Goal: Task Accomplishment & Management: Complete application form

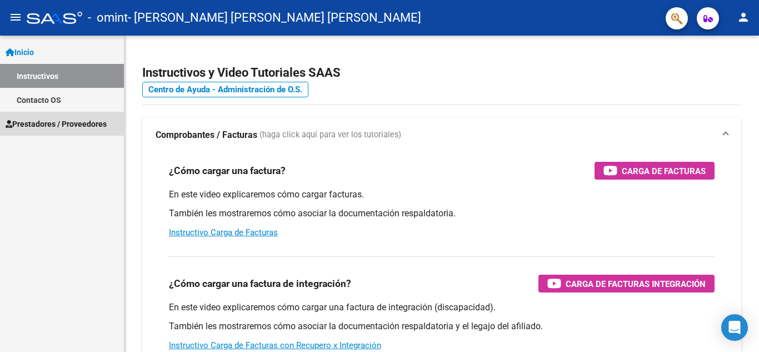
click at [72, 124] on span "Prestadores / Proveedores" at bounding box center [56, 124] width 101 height 12
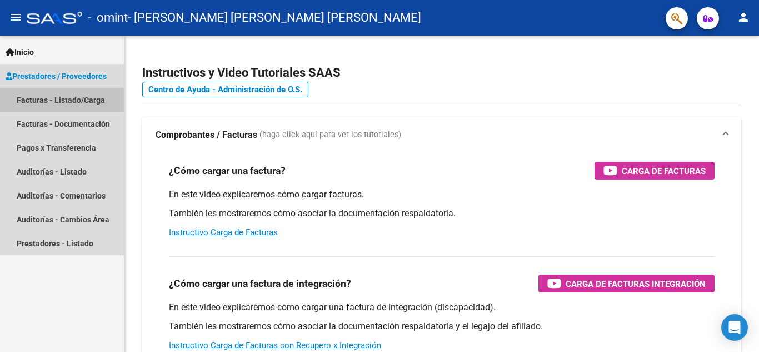
click at [78, 93] on link "Facturas - Listado/Carga" at bounding box center [62, 100] width 124 height 24
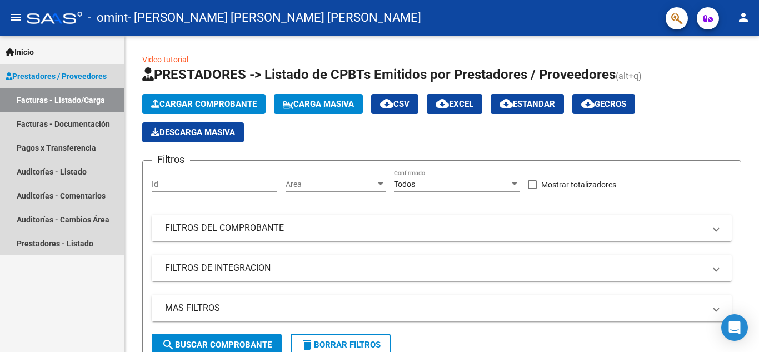
click at [82, 103] on link "Facturas - Listado/Carga" at bounding box center [62, 100] width 124 height 24
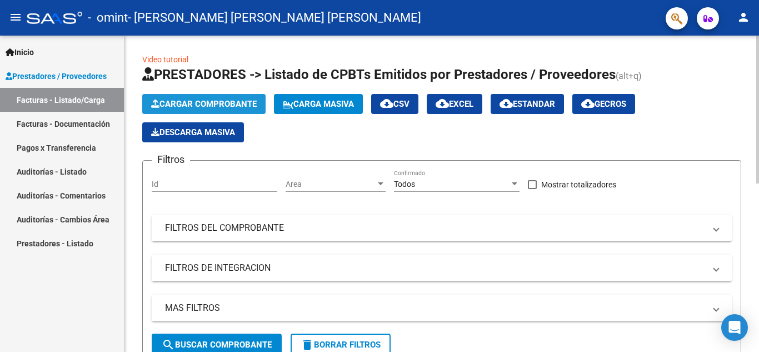
click at [200, 107] on span "Cargar Comprobante" at bounding box center [204, 104] width 106 height 10
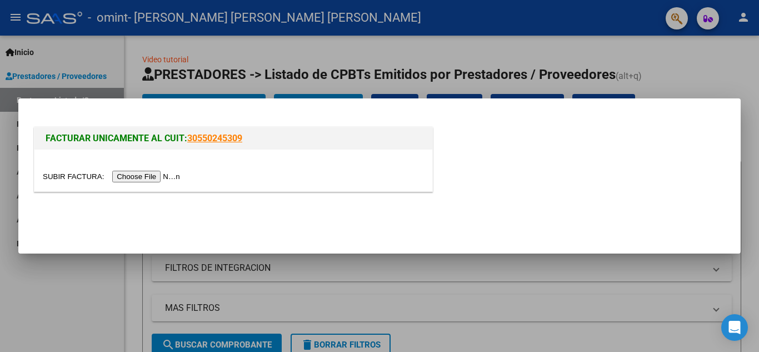
click at [162, 172] on input "file" at bounding box center [113, 177] width 141 height 12
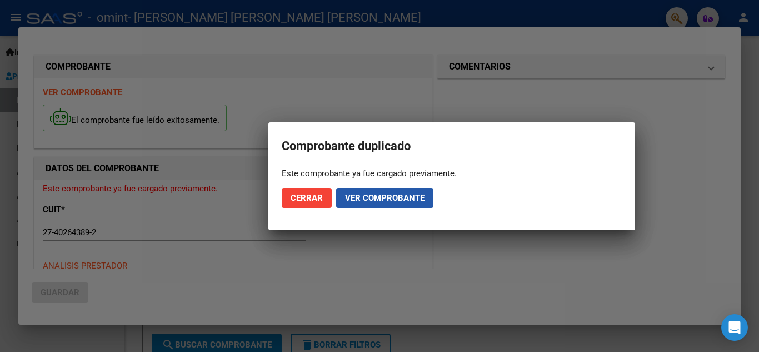
click at [367, 200] on span "Ver comprobante" at bounding box center [384, 198] width 79 height 10
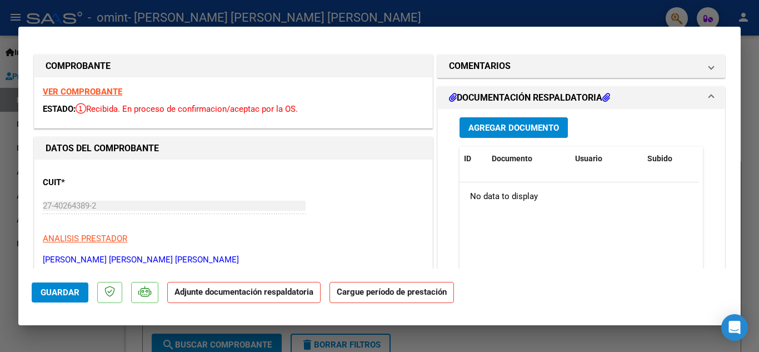
click at [576, 101] on h1 "DOCUMENTACIÓN RESPALDATORIA" at bounding box center [529, 97] width 161 height 13
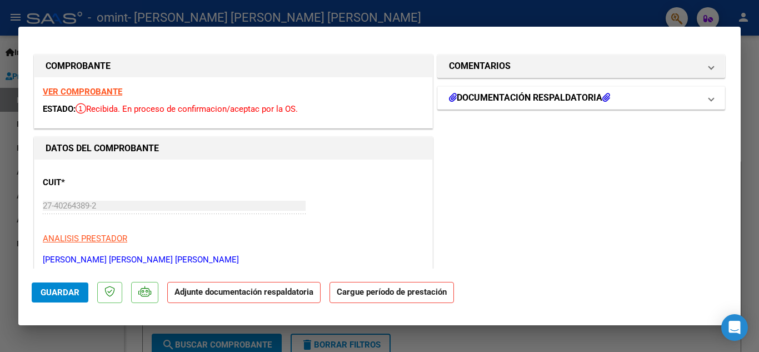
click at [573, 103] on h1 "DOCUMENTACIÓN RESPALDATORIA" at bounding box center [529, 97] width 161 height 13
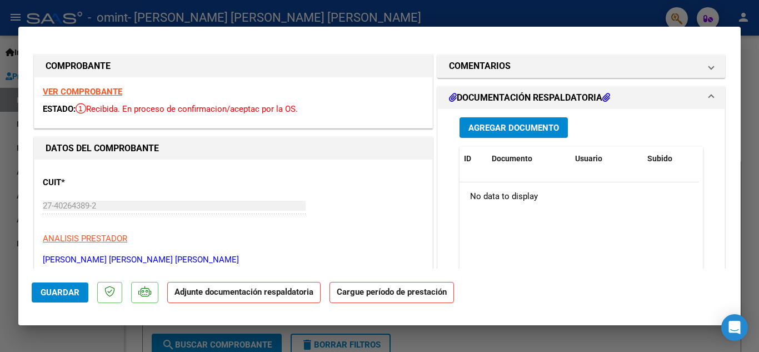
click at [401, 298] on strong "Cargue período de prestación" at bounding box center [391, 293] width 124 height 22
click at [335, 198] on div "CUIT * 27-40264389-2 Ingresar CUIT ANALISIS PRESTADOR [PERSON_NAME] [PERSON_NAM…" at bounding box center [233, 217] width 381 height 98
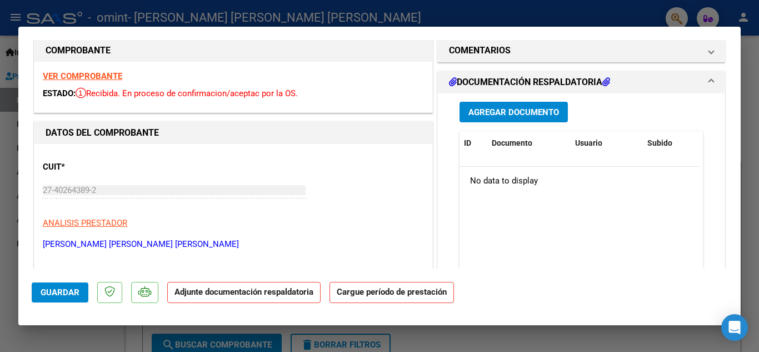
scroll to position [11, 0]
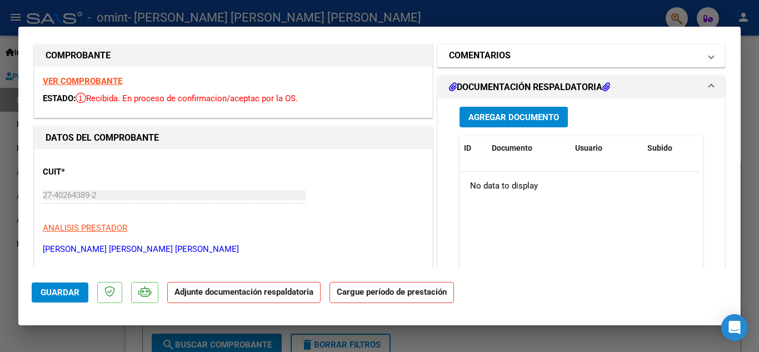
click at [555, 48] on mat-expansion-panel-header "COMENTARIOS" at bounding box center [581, 55] width 287 height 22
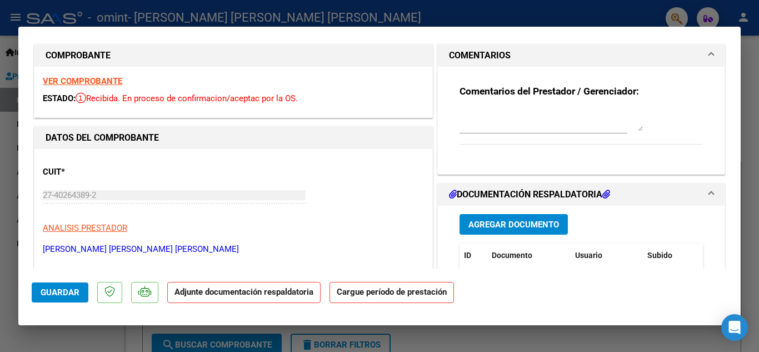
click at [709, 58] on span at bounding box center [711, 55] width 4 height 13
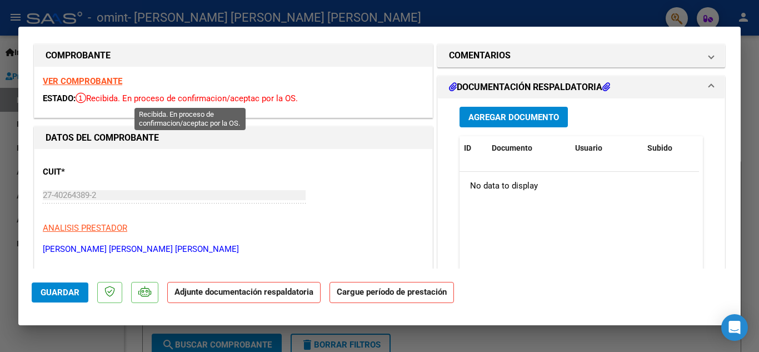
click at [86, 99] on icon at bounding box center [81, 97] width 11 height 11
click at [85, 78] on strong "VER COMPROBANTE" at bounding box center [82, 81] width 79 height 10
click at [254, 298] on p "Adjunte documentación respaldatoria" at bounding box center [243, 293] width 153 height 22
click at [375, 298] on strong "Cargue período de prestación" at bounding box center [391, 293] width 124 height 22
click at [502, 115] on span "Agregar Documento" at bounding box center [513, 117] width 91 height 10
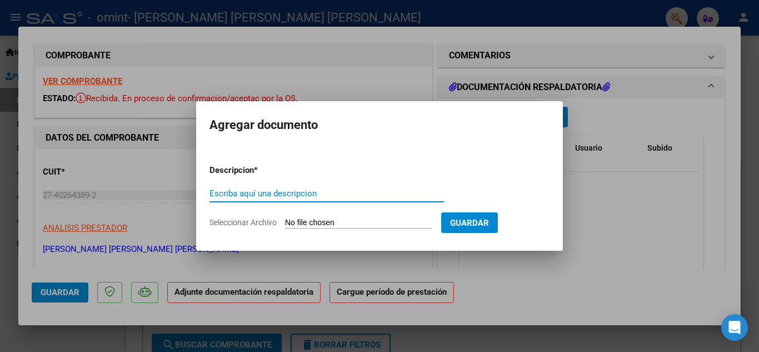
click at [340, 189] on input "Escriba aquí una descripcion" at bounding box center [326, 193] width 234 height 10
type input "PLANILLA ASISTENCIA"
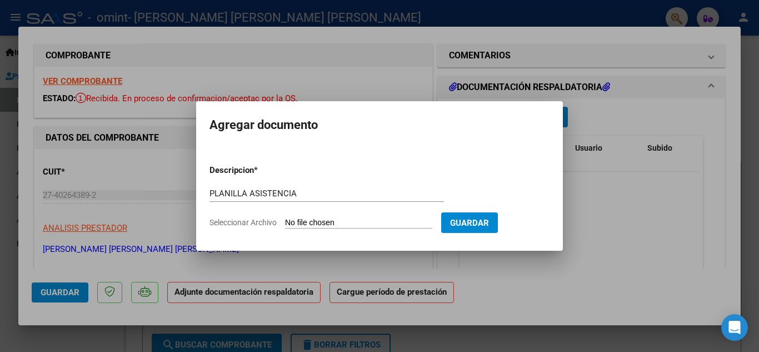
click at [363, 223] on input "Seleccionar Archivo" at bounding box center [358, 223] width 147 height 11
type input "C:\fakepath\[PERSON_NAME] 09.pdf"
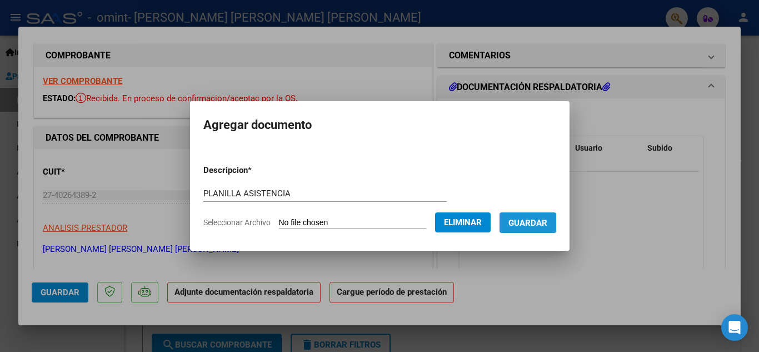
click at [533, 230] on button "Guardar" at bounding box center [528, 222] width 57 height 21
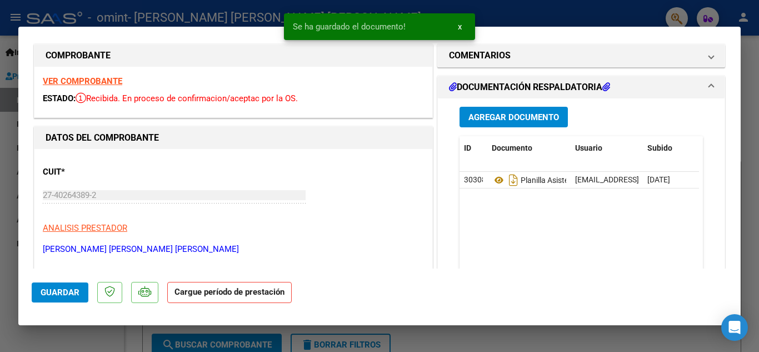
click at [242, 294] on strong "Cargue período de prestación" at bounding box center [229, 293] width 124 height 22
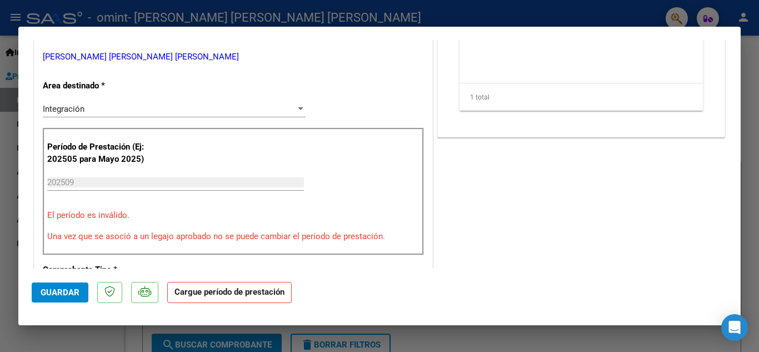
scroll to position [232, 0]
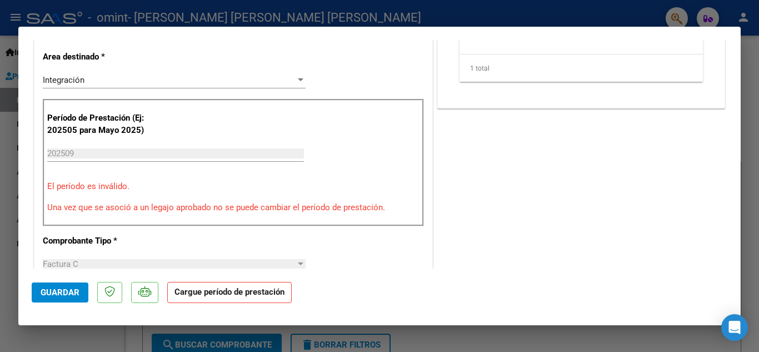
click at [82, 155] on input "202509" at bounding box center [175, 153] width 257 height 10
click at [96, 151] on input "202509" at bounding box center [175, 153] width 257 height 10
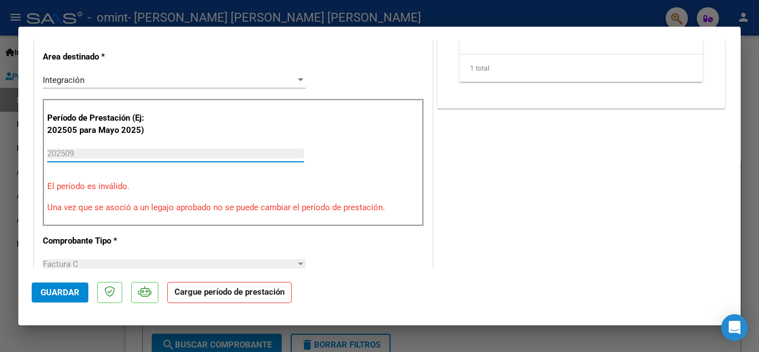
click at [118, 184] on p "El período es inválido." at bounding box center [233, 186] width 372 height 13
click at [482, 229] on div "COMENTARIOS Comentarios del Prestador / Gerenciador: DOCUMENTACIÓN RESPALDATORI…" at bounding box center [581, 302] width 292 height 962
click at [215, 294] on strong "Cargue período de prestación" at bounding box center [229, 293] width 124 height 22
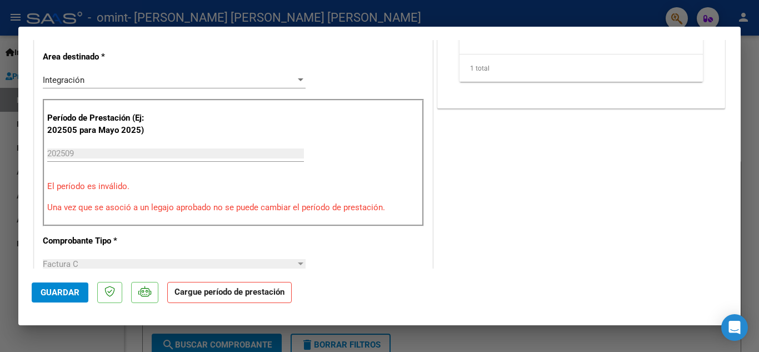
click at [215, 294] on strong "Cargue período de prestación" at bounding box center [229, 293] width 124 height 22
click at [71, 293] on span "Guardar" at bounding box center [60, 292] width 39 height 10
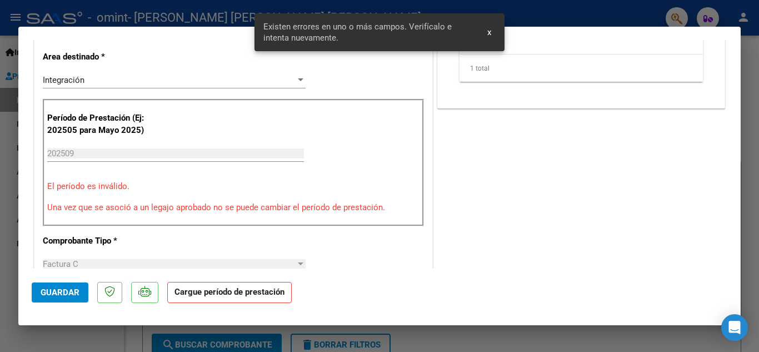
scroll to position [219, 0]
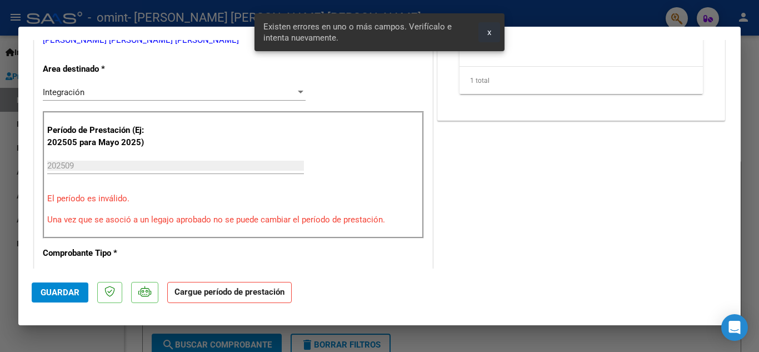
click at [487, 33] on span "x" at bounding box center [489, 32] width 4 height 10
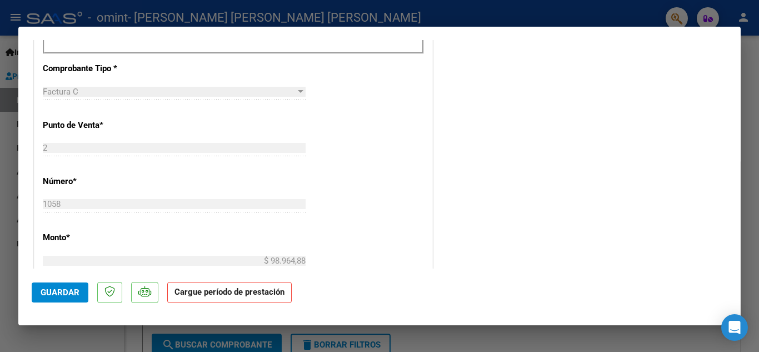
scroll to position [407, 0]
click at [585, 229] on div "COMENTARIOS Comentarios del Prestador / Gerenciador: DOCUMENTACIÓN RESPALDATORI…" at bounding box center [581, 127] width 292 height 962
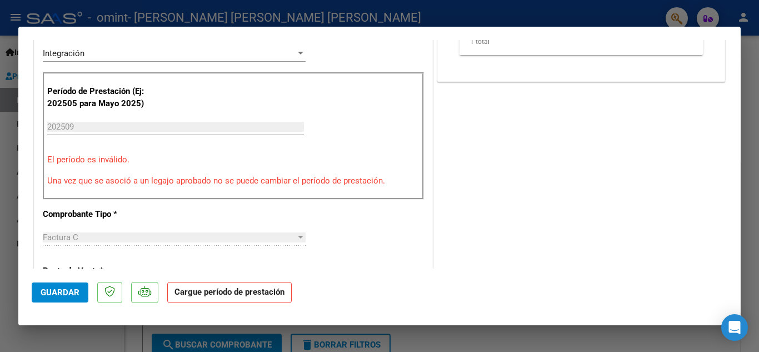
scroll to position [217, 0]
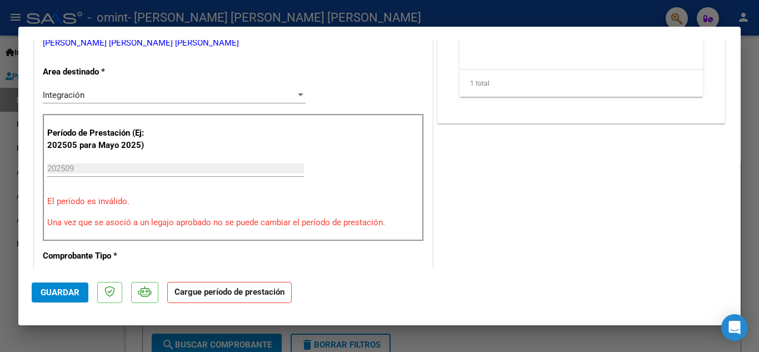
click at [96, 199] on p "El período es inválido." at bounding box center [233, 201] width 372 height 13
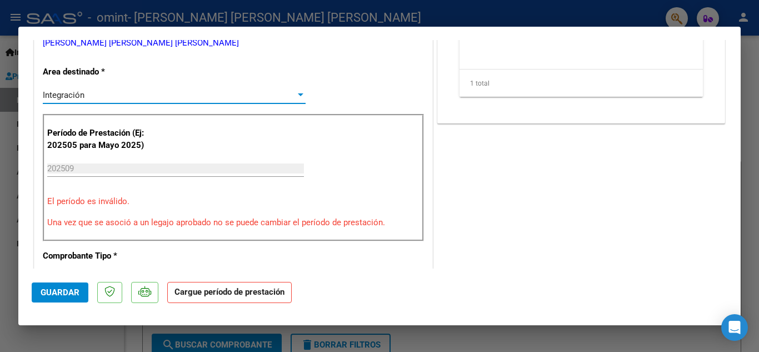
click at [287, 92] on div "Integración" at bounding box center [169, 95] width 253 height 10
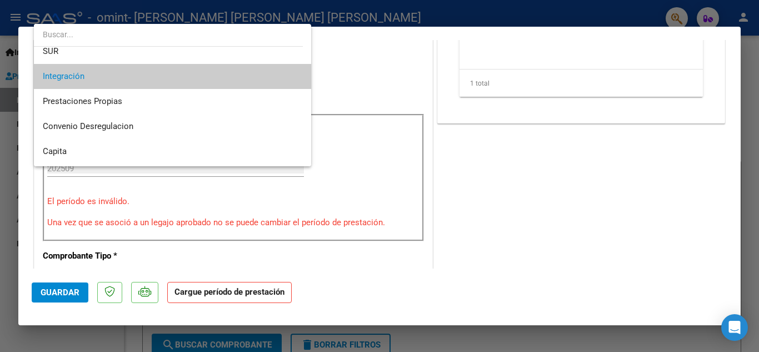
scroll to position [63, 0]
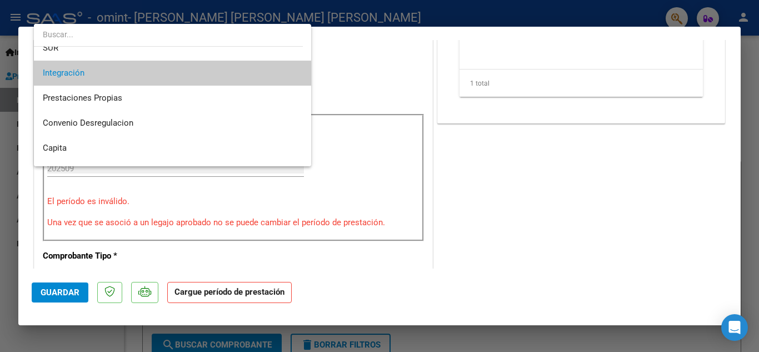
click at [107, 62] on span "Integración" at bounding box center [172, 73] width 259 height 25
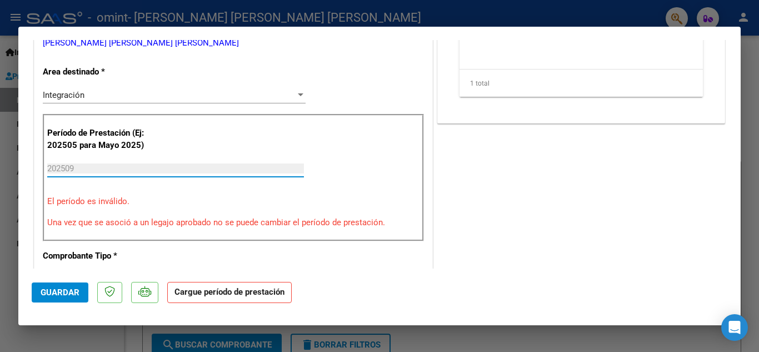
click at [112, 171] on input "202509" at bounding box center [175, 168] width 257 height 10
click at [201, 297] on strong "Cargue período de prestación" at bounding box center [229, 293] width 124 height 22
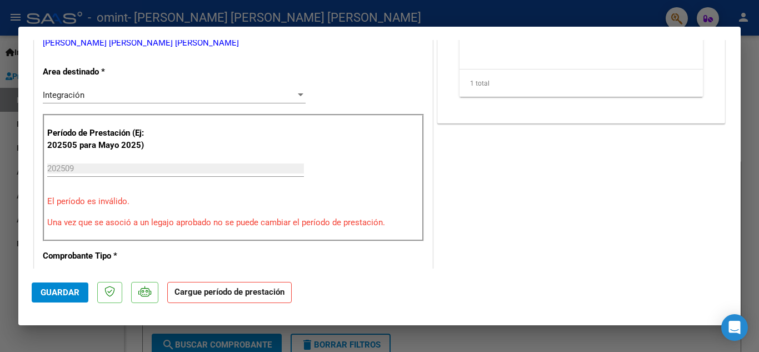
click at [201, 297] on strong "Cargue período de prestación" at bounding box center [229, 293] width 124 height 22
click at [458, 274] on mat-dialog-actions "Guardar Cargue período de prestación" at bounding box center [380, 290] width 696 height 44
click at [74, 289] on span "Guardar" at bounding box center [60, 292] width 39 height 10
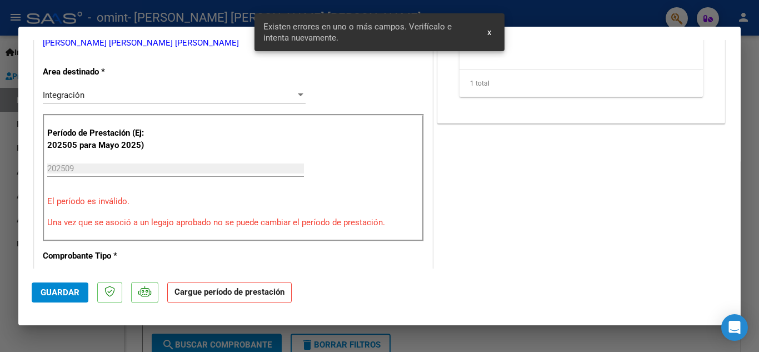
scroll to position [219, 0]
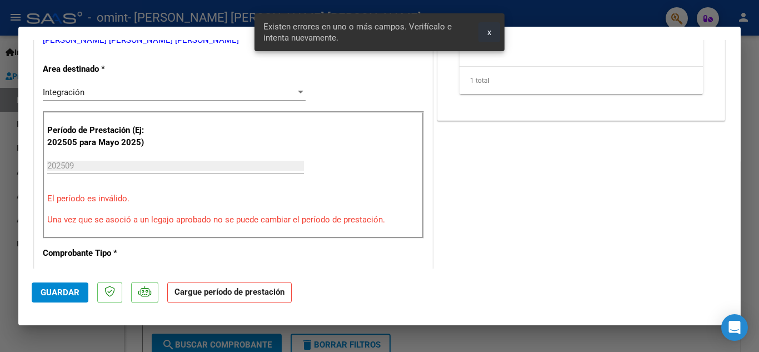
click at [487, 30] on span "x" at bounding box center [489, 32] width 4 height 10
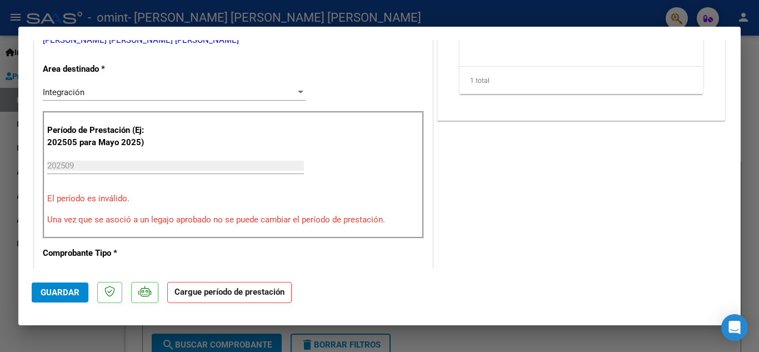
scroll to position [0, 0]
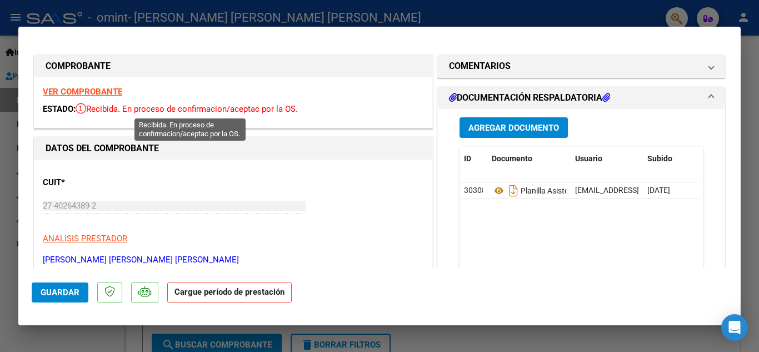
click at [112, 105] on span "Recibida. En proceso de confirmacion/aceptac por la OS." at bounding box center [187, 109] width 222 height 10
click at [83, 110] on icon at bounding box center [81, 108] width 11 height 11
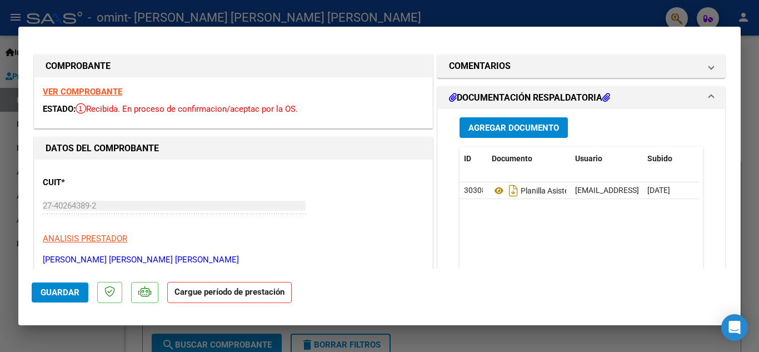
click at [83, 110] on icon at bounding box center [81, 108] width 11 height 11
click at [80, 110] on icon at bounding box center [81, 108] width 11 height 11
click at [71, 115] on div "ESTADO: Recibida. En proceso de confirmacion/aceptac por la OS." at bounding box center [233, 109] width 381 height 13
type input "$ 0,00"
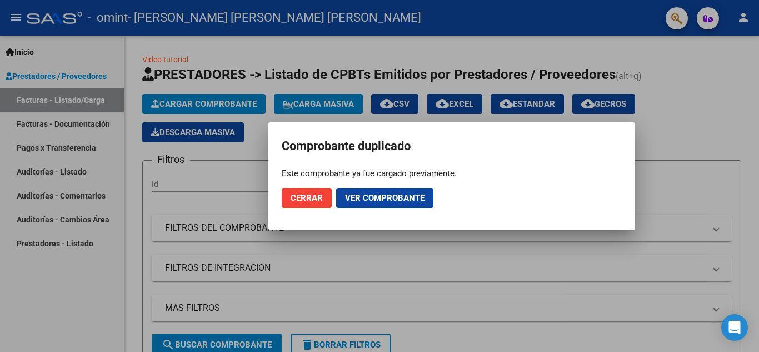
click at [71, 115] on div at bounding box center [379, 176] width 759 height 352
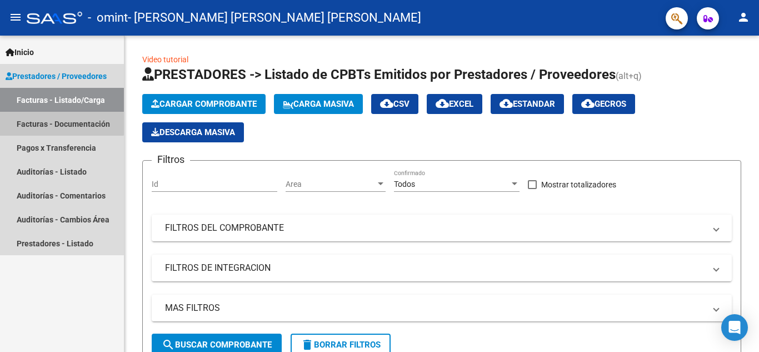
click at [53, 119] on link "Facturas - Documentación" at bounding box center [62, 124] width 124 height 24
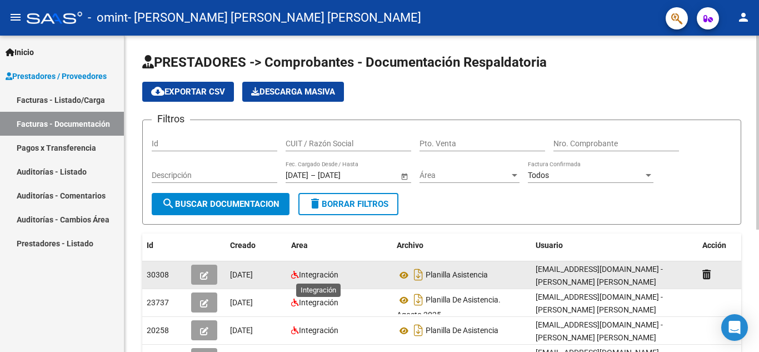
click at [299, 278] on span "Integración" at bounding box center [318, 274] width 39 height 9
click at [198, 270] on button "button" at bounding box center [204, 274] width 26 height 20
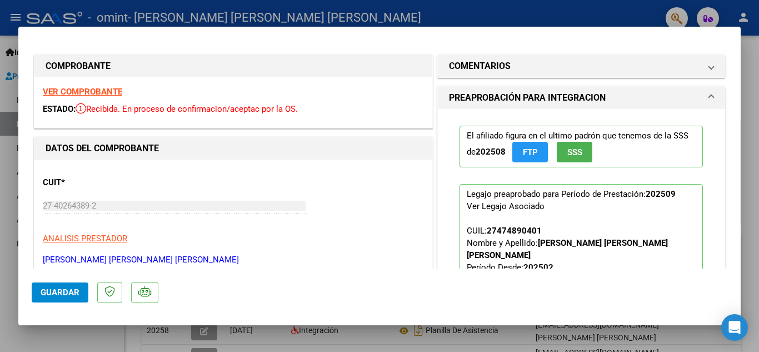
type input "$ 0,00"
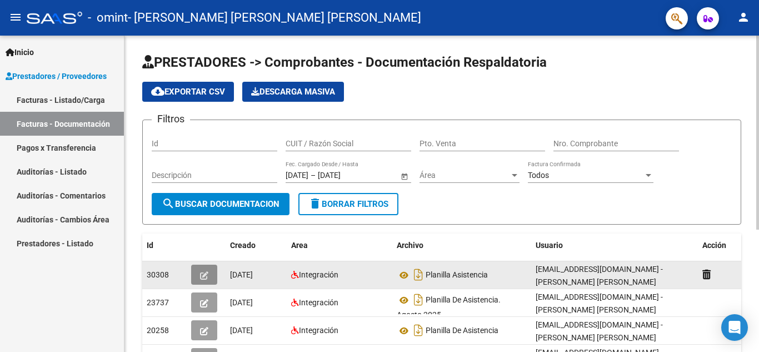
click at [203, 276] on icon "button" at bounding box center [204, 275] width 8 height 8
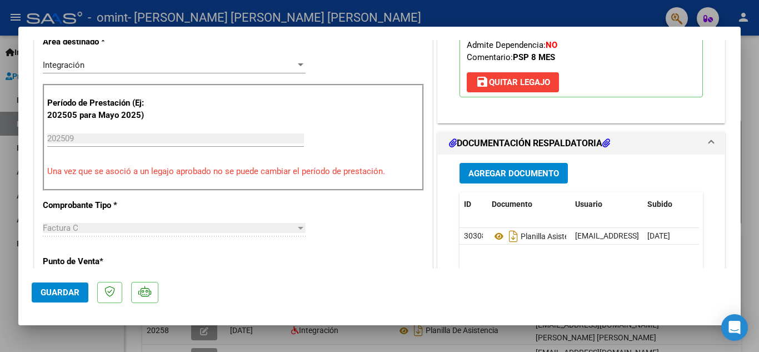
scroll to position [257, 0]
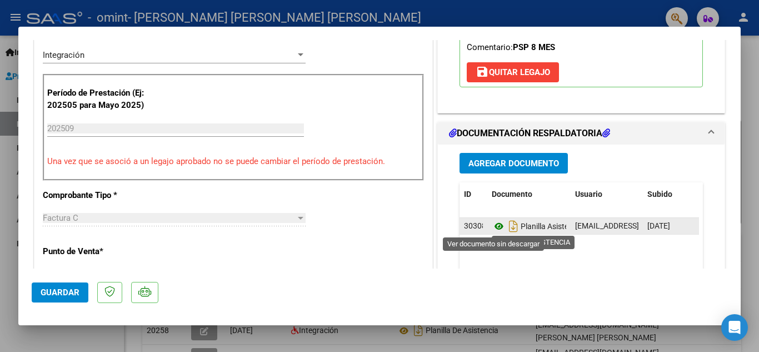
click at [493, 226] on icon at bounding box center [499, 225] width 14 height 13
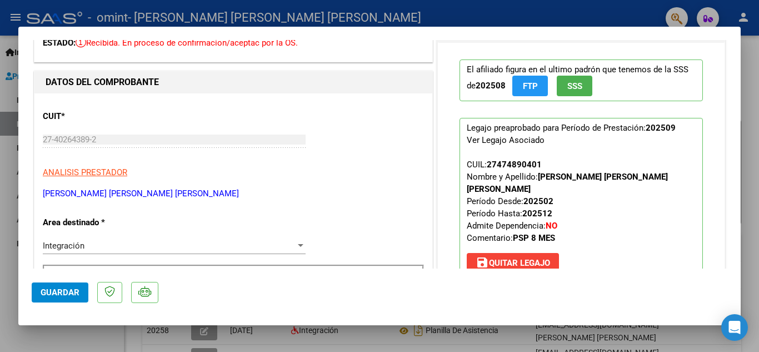
scroll to position [0, 0]
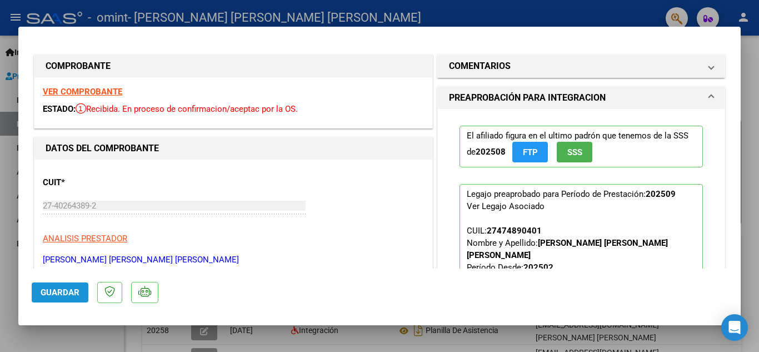
click at [66, 291] on span "Guardar" at bounding box center [60, 292] width 39 height 10
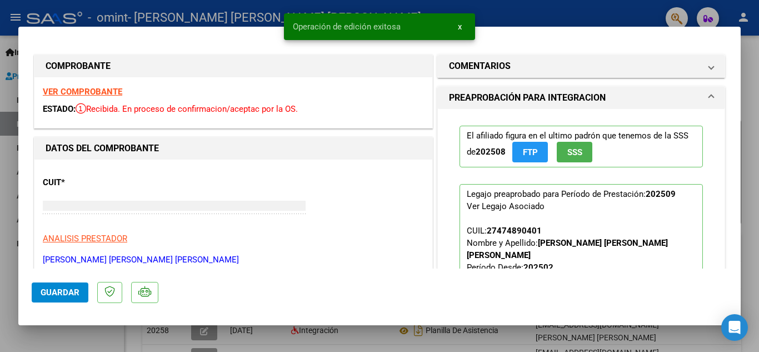
type input "$ 0,00"
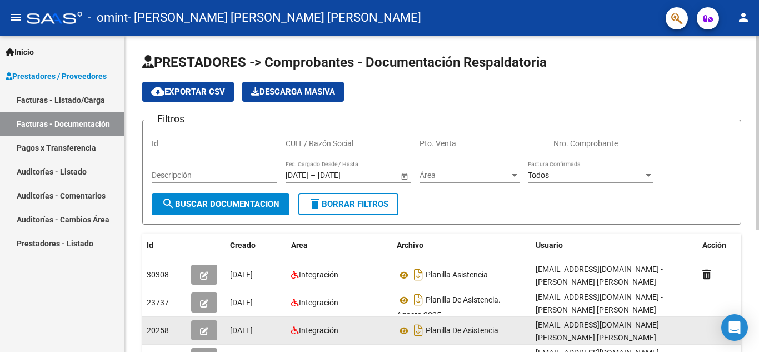
click at [206, 333] on icon "button" at bounding box center [204, 331] width 8 height 8
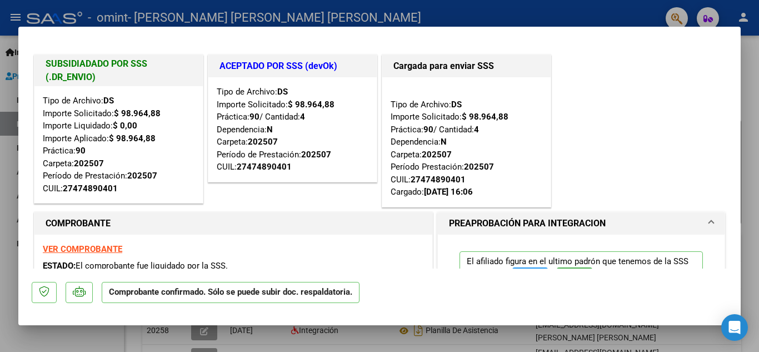
scroll to position [3, 0]
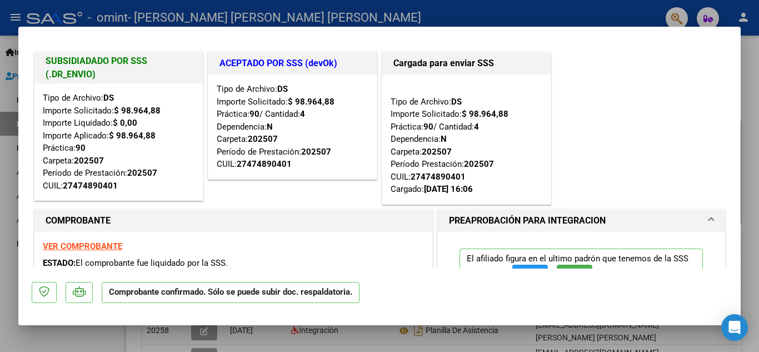
type input "$ 0,00"
